Goal: Information Seeking & Learning: Find specific fact

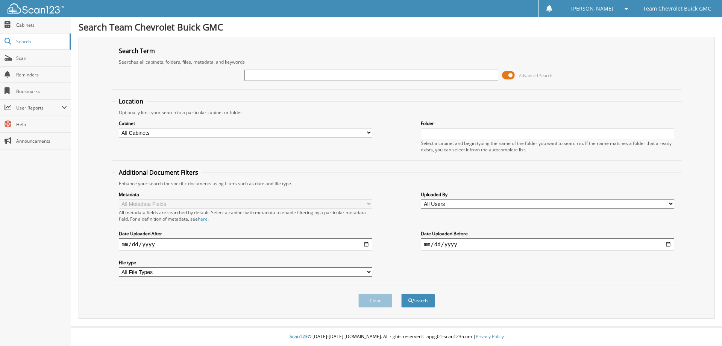
click at [357, 131] on select "All Cabinets ACCOUNTS PAYABLE ALICE CHEV NEEDS FILING CAR DEALS COURTESY DELIVE…" at bounding box center [246, 132] width 254 height 9
select select "24068"
click at [119, 128] on select "All Cabinets ACCOUNTS PAYABLE ALICE CHEV NEEDS FILING CAR DEALS COURTESY DELIVE…" at bounding box center [246, 132] width 254 height 9
click at [254, 276] on select "All File Types PDF WEBP" at bounding box center [246, 271] width 254 height 9
click at [90, 280] on div "Search Term Searches all cabinets, folders, files, metadata, and keywords Advan…" at bounding box center [397, 178] width 636 height 282
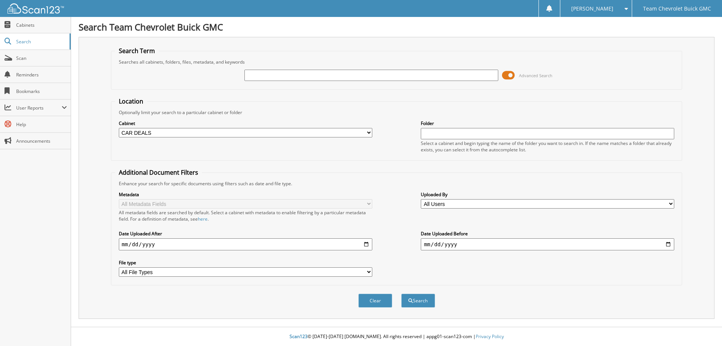
click at [157, 274] on select "All File Types PDF WEBP" at bounding box center [246, 271] width 254 height 9
select select "pdf"
click at [119, 267] on select "All File Types PDF WEBP" at bounding box center [246, 271] width 254 height 9
paste input "SB144964"
type input "SB144964"
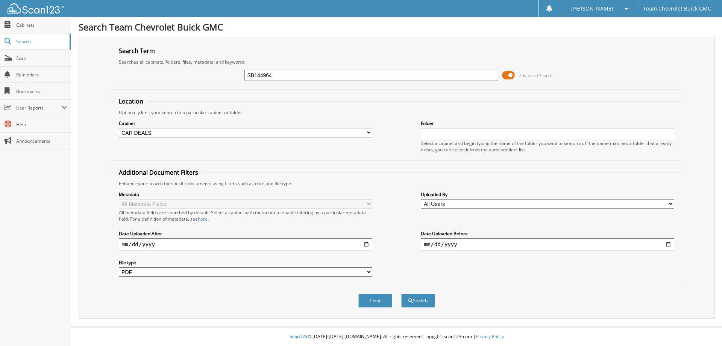
click at [512, 73] on span at bounding box center [508, 75] width 13 height 11
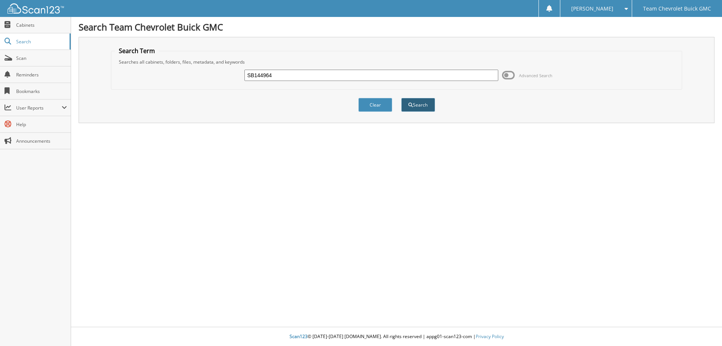
click at [414, 102] on button "Search" at bounding box center [418, 105] width 34 height 14
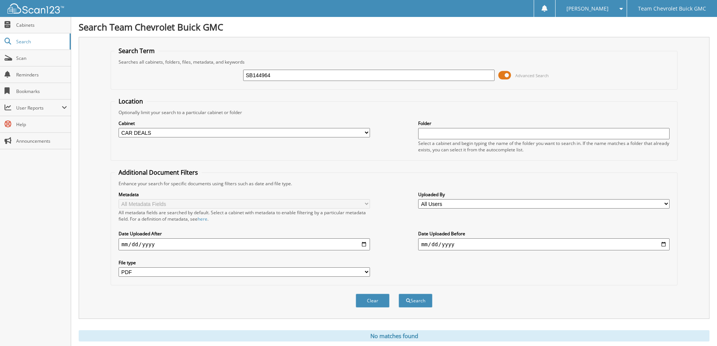
select select "pdf"
click at [415, 297] on button "Search" at bounding box center [415, 300] width 34 height 14
select select "pdf"
click at [30, 23] on span "Cabinets" at bounding box center [41, 25] width 51 height 6
